Goal: Task Accomplishment & Management: Manage account settings

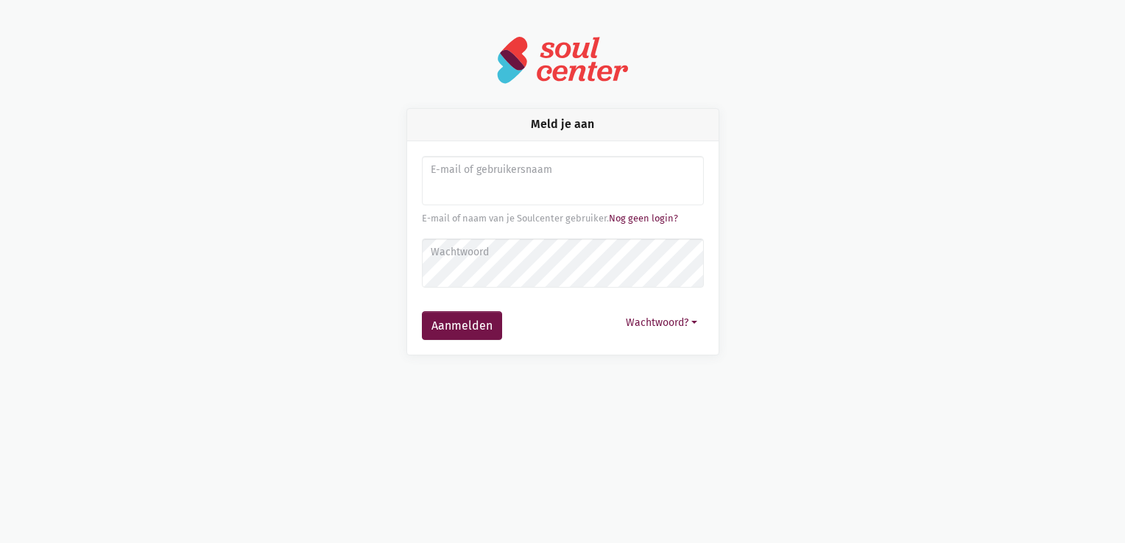
click at [565, 168] on label "E-mail of gebruikersnaam" at bounding box center [562, 170] width 263 height 16
click at [548, 185] on input "Aanmelden" at bounding box center [563, 181] width 282 height 50
type input "[EMAIL_ADDRESS][DOMAIN_NAME]"
click at [422, 311] on button "Aanmelden" at bounding box center [462, 325] width 80 height 29
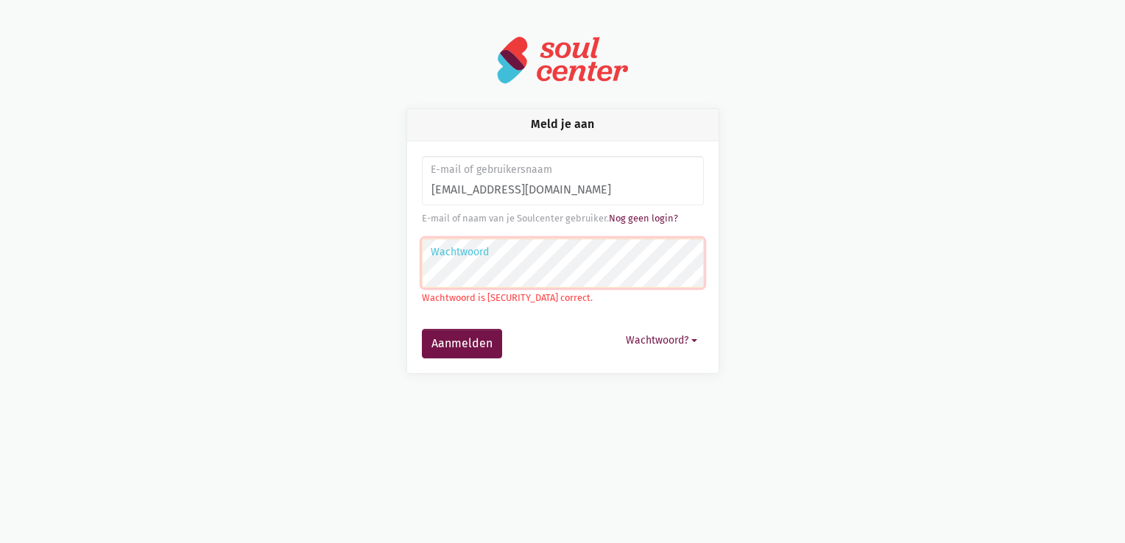
click at [422, 329] on button "Aanmelden" at bounding box center [462, 343] width 80 height 29
click at [577, 258] on label "Wachtwoord" at bounding box center [562, 252] width 263 height 16
